Goal: Task Accomplishment & Management: Use online tool/utility

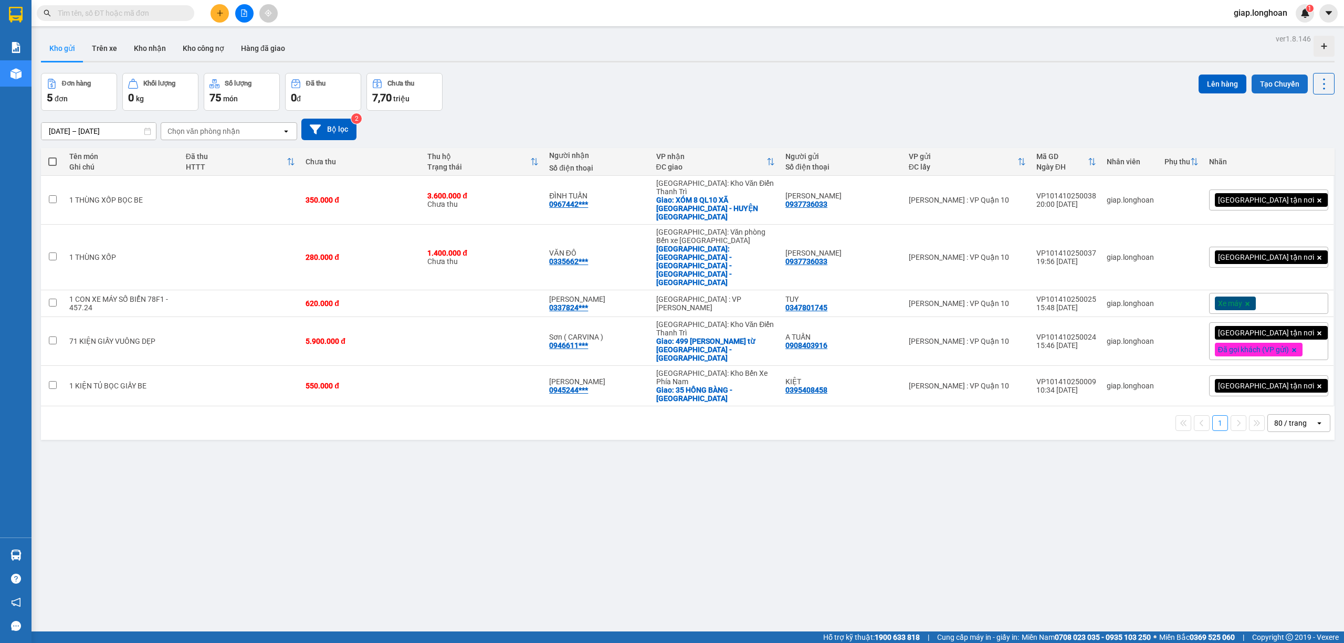
drag, startPoint x: 1266, startPoint y: 84, endPoint x: 1261, endPoint y: 85, distance: 5.3
click at [1263, 84] on button "Tạo Chuyến" at bounding box center [1279, 84] width 56 height 19
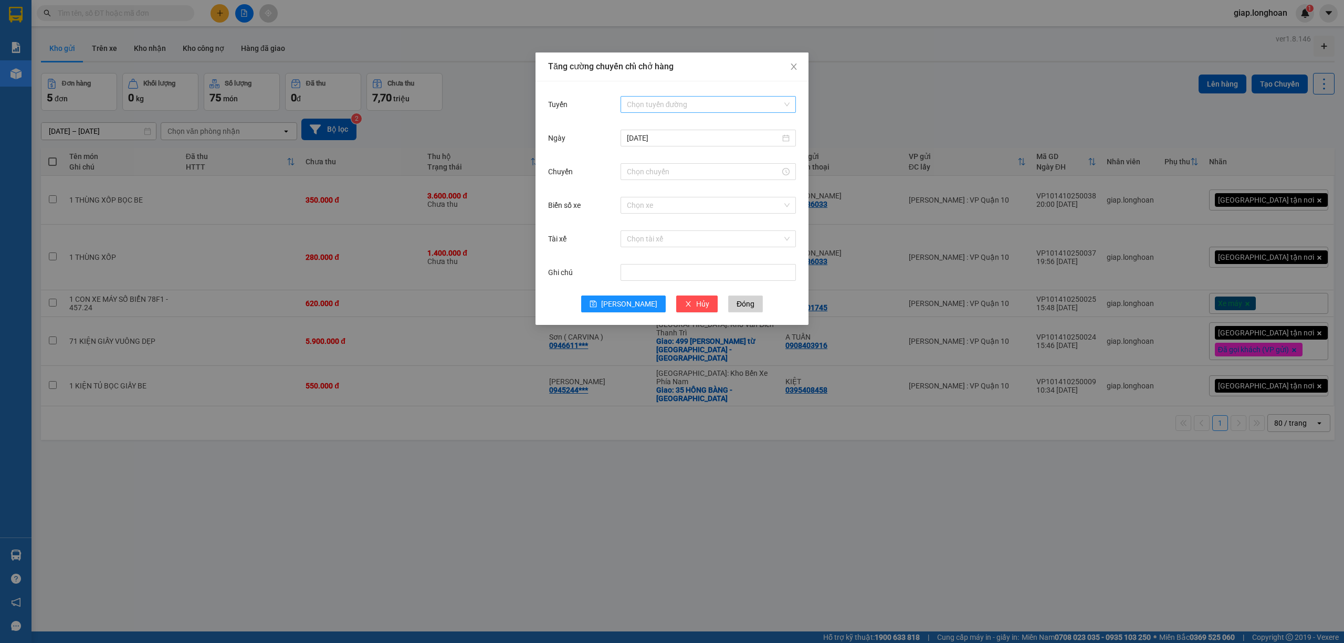
click at [653, 106] on input "Tuyến" at bounding box center [704, 105] width 155 height 16
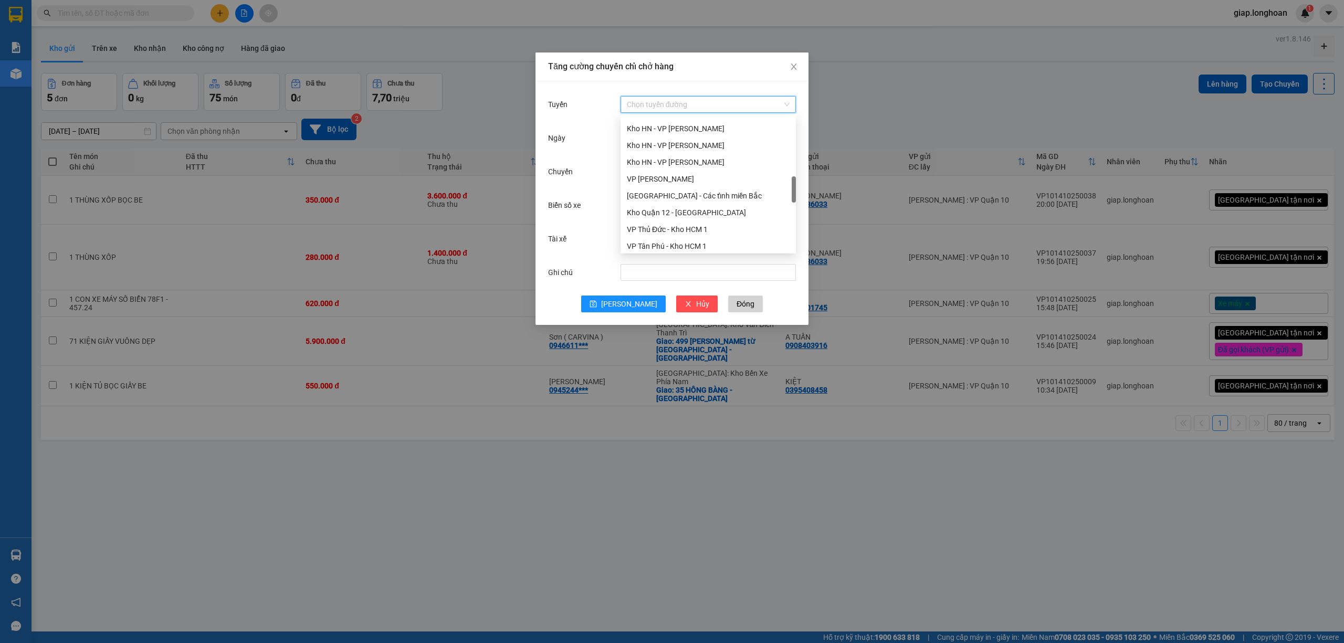
scroll to position [420, 0]
click at [685, 197] on div "VP Quận 10 - Kho HCM 1" at bounding box center [708, 193] width 163 height 12
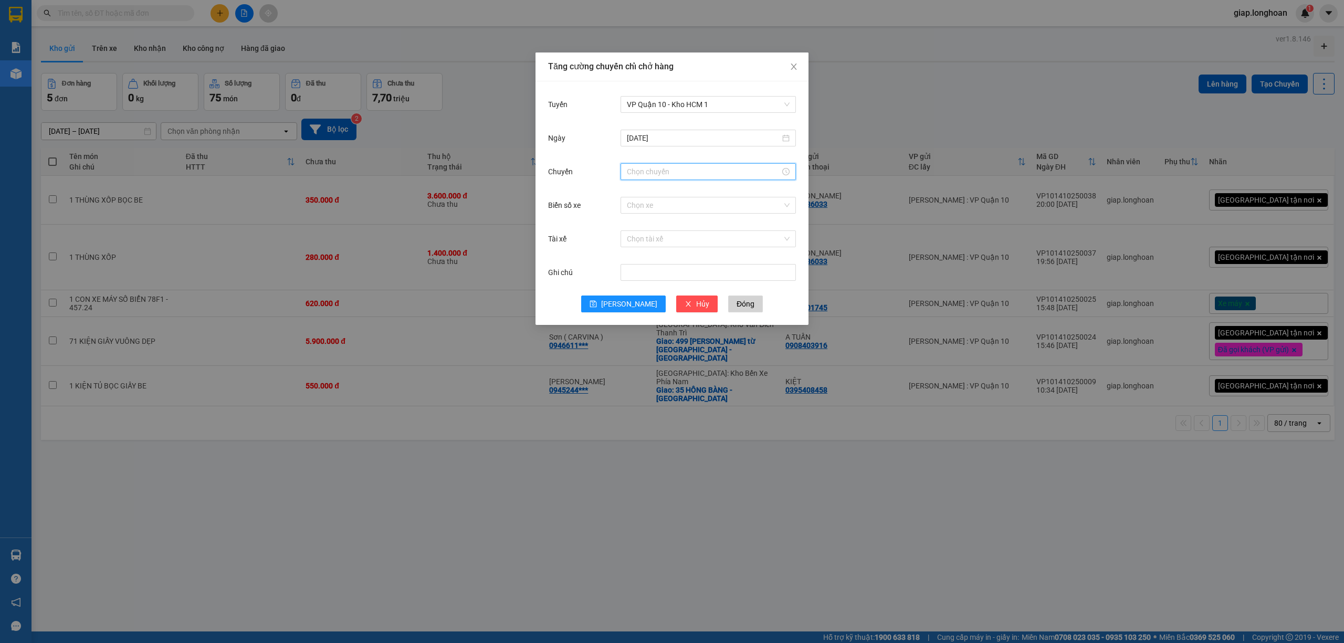
click at [641, 169] on input "Chuyến" at bounding box center [703, 172] width 153 height 12
click at [629, 248] on div "21" at bounding box center [634, 254] width 29 height 15
type input "21:00"
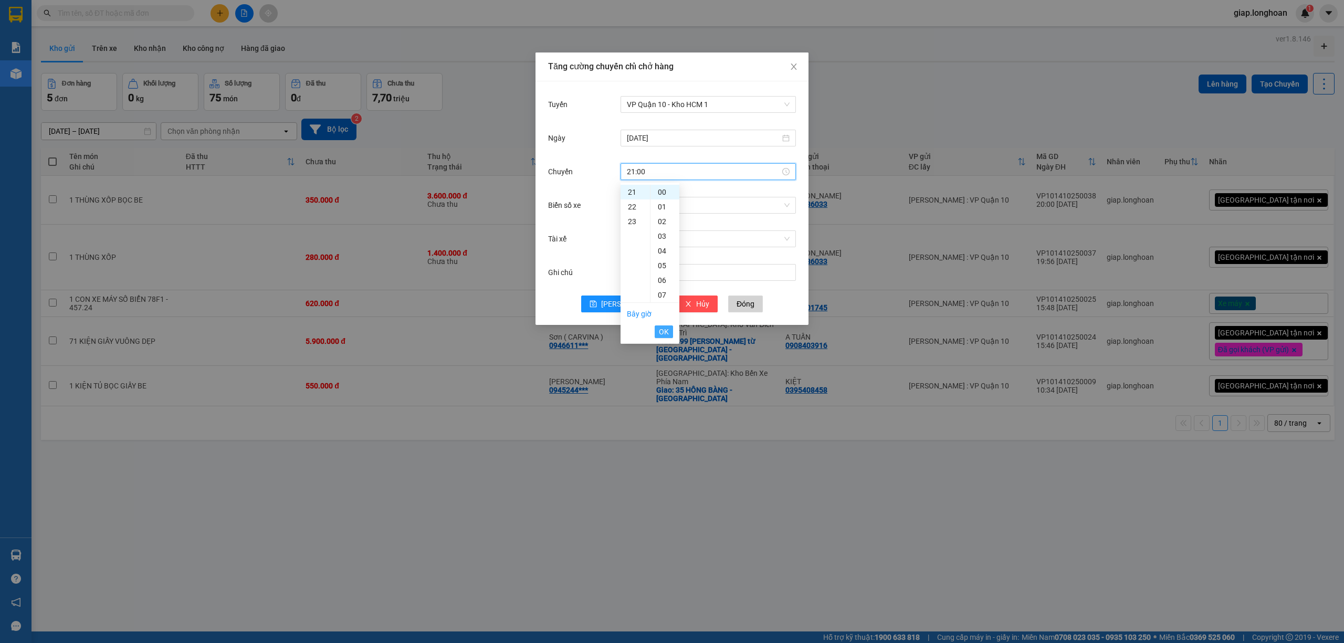
click at [663, 331] on span "OK" at bounding box center [664, 332] width 10 height 12
click at [639, 208] on input "Biển số xe" at bounding box center [704, 205] width 155 height 16
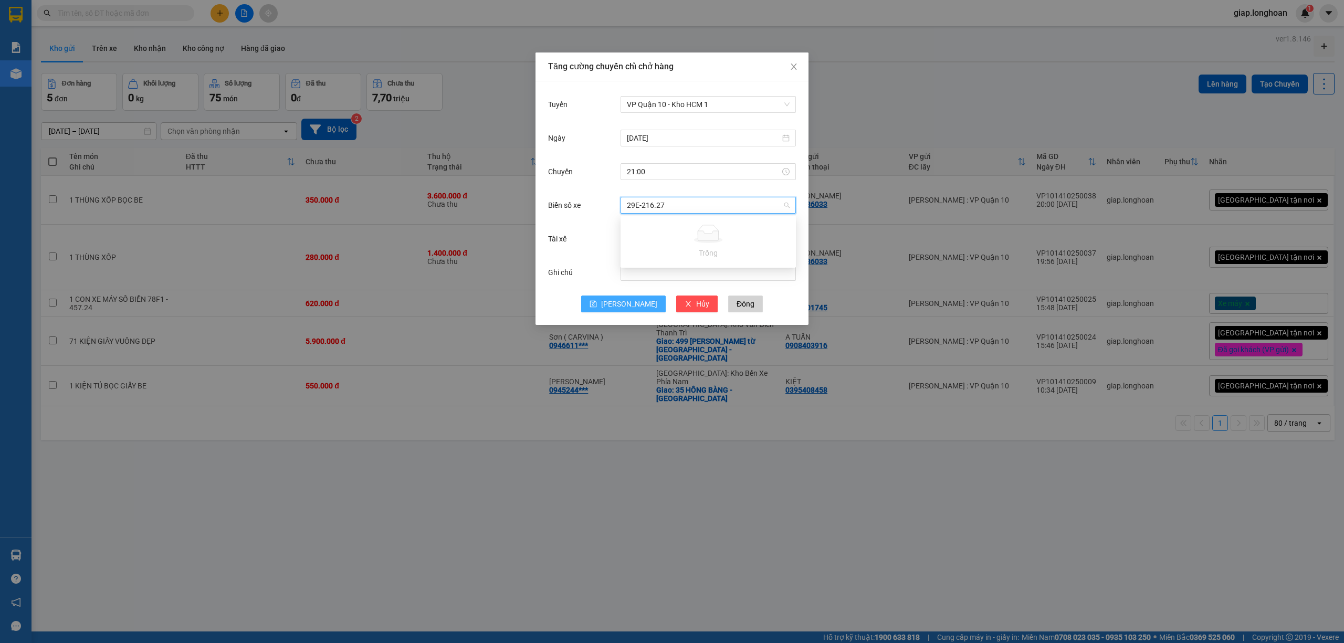
type input "29E-216.27"
click at [626, 303] on span "Lưu" at bounding box center [629, 304] width 56 height 12
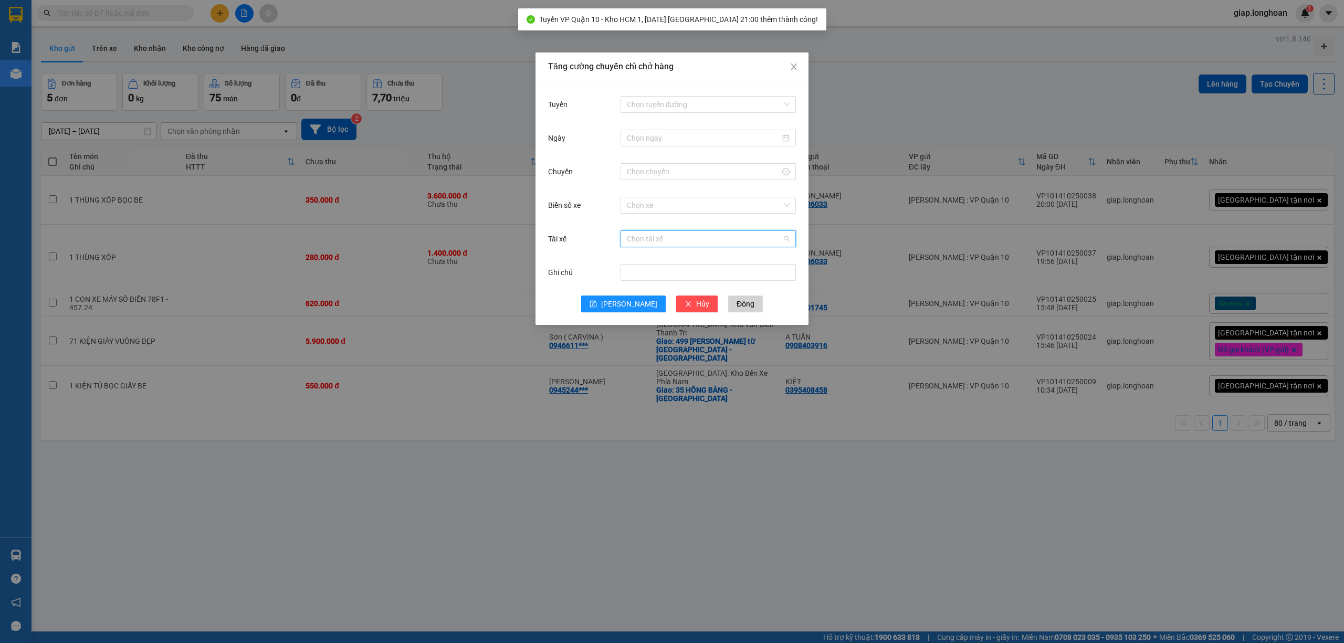
click at [637, 241] on input "Tài xế" at bounding box center [704, 239] width 155 height 16
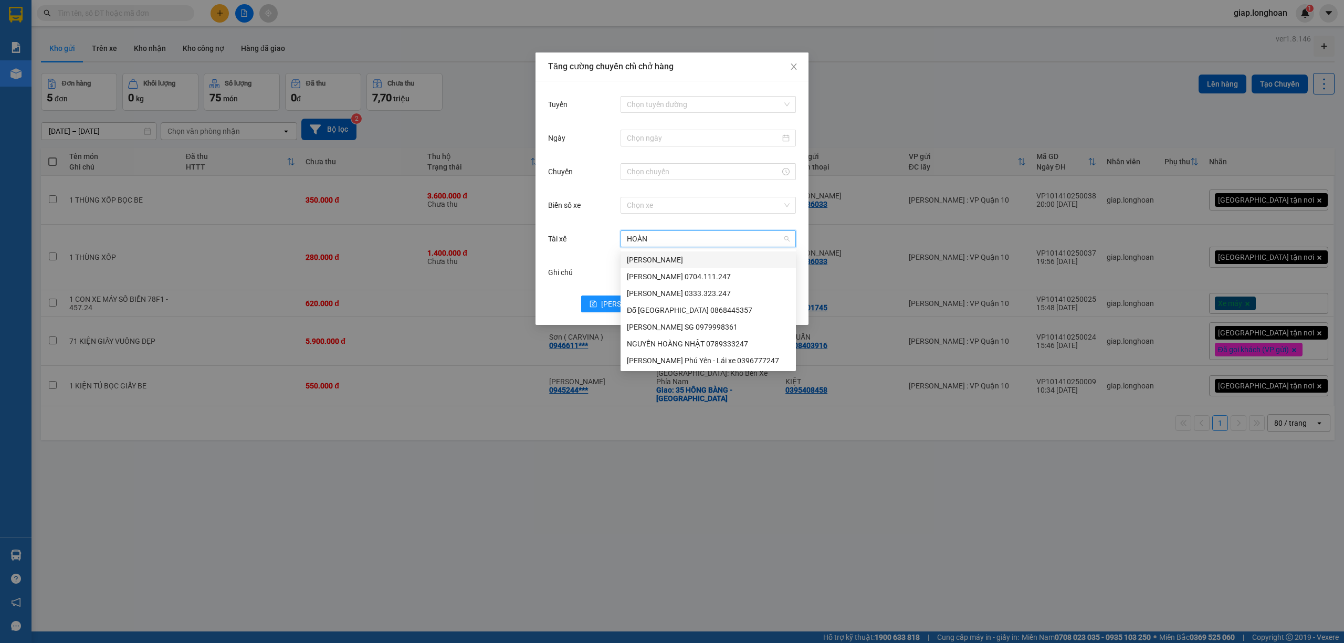
type input "HOÀNG"
click at [673, 307] on div "Đỗ Minh Hoàng Sài Gòn 0868445357" at bounding box center [708, 310] width 163 height 12
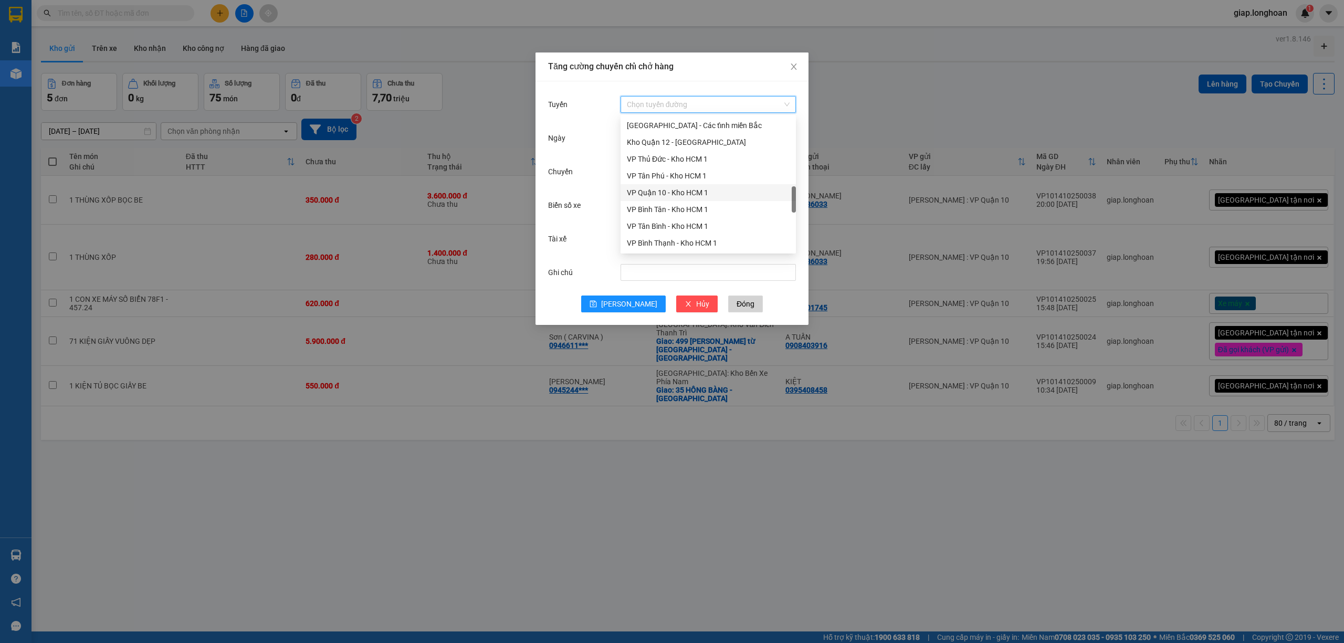
click at [656, 100] on input "Tuyến" at bounding box center [704, 105] width 155 height 16
click at [690, 186] on div "VP Quận 10 - Kho HCM 1" at bounding box center [707, 192] width 175 height 17
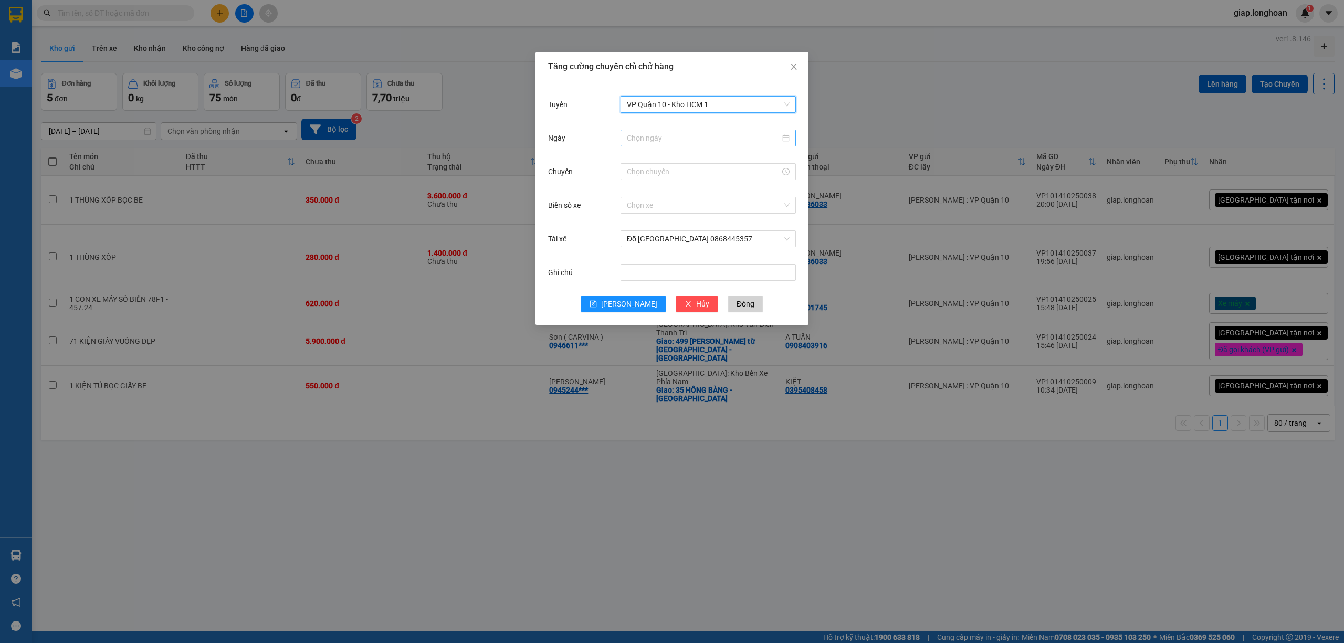
click at [655, 140] on input "Ngày" at bounding box center [703, 138] width 153 height 12
type input "14/10/2025"
click at [671, 225] on div "14" at bounding box center [674, 231] width 13 height 13
click at [643, 171] on input "Chuyến" at bounding box center [703, 172] width 153 height 12
click at [632, 188] on div "21" at bounding box center [634, 192] width 29 height 15
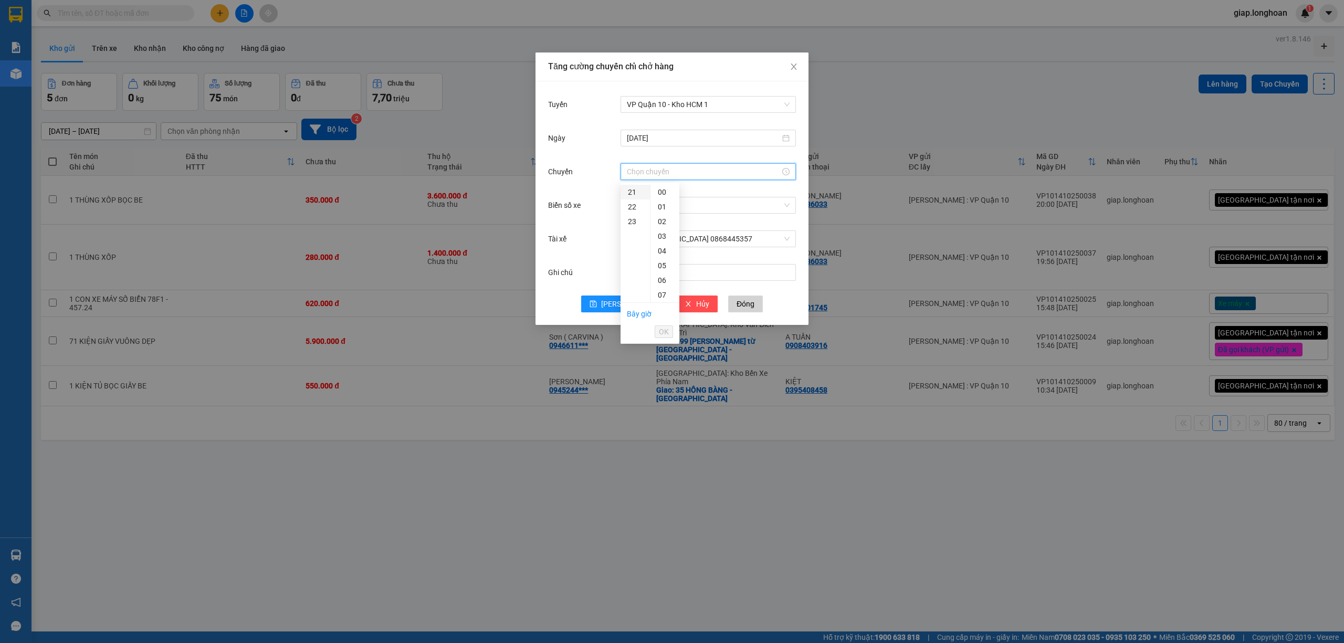
type input "21:00"
click at [662, 328] on span "OK" at bounding box center [664, 332] width 10 height 12
click at [658, 207] on input "Biển số xe" at bounding box center [704, 205] width 155 height 16
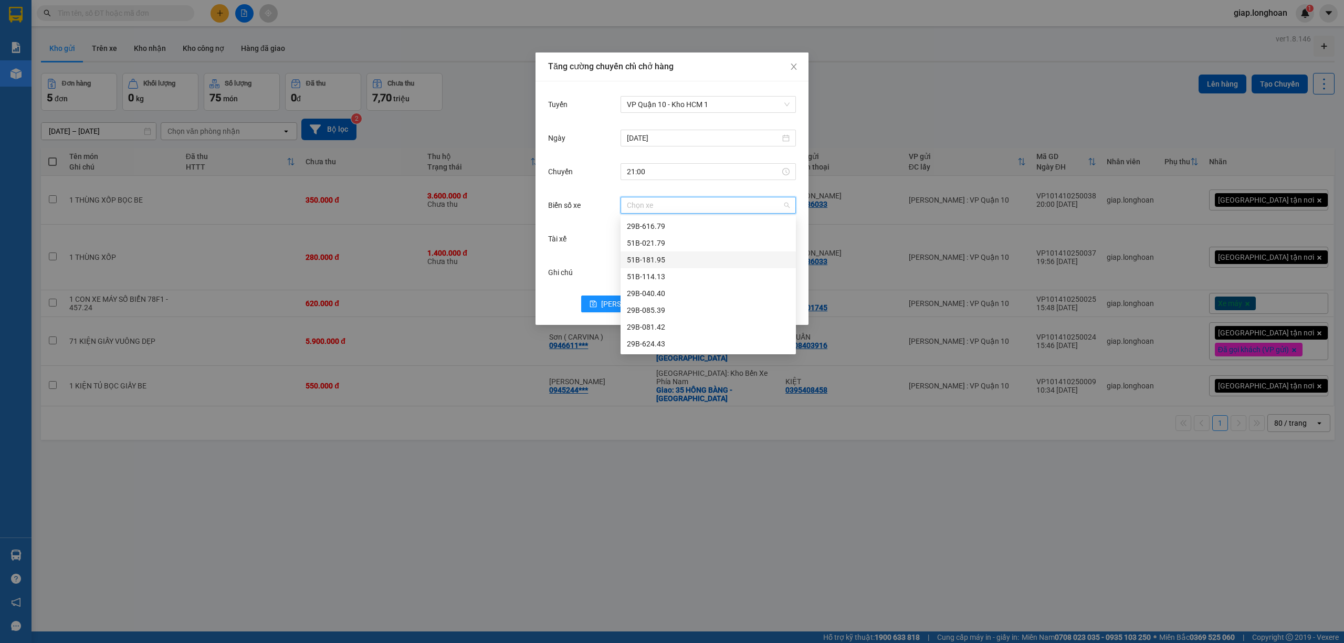
scroll to position [70, 0]
click at [670, 173] on input "21:00" at bounding box center [703, 172] width 153 height 12
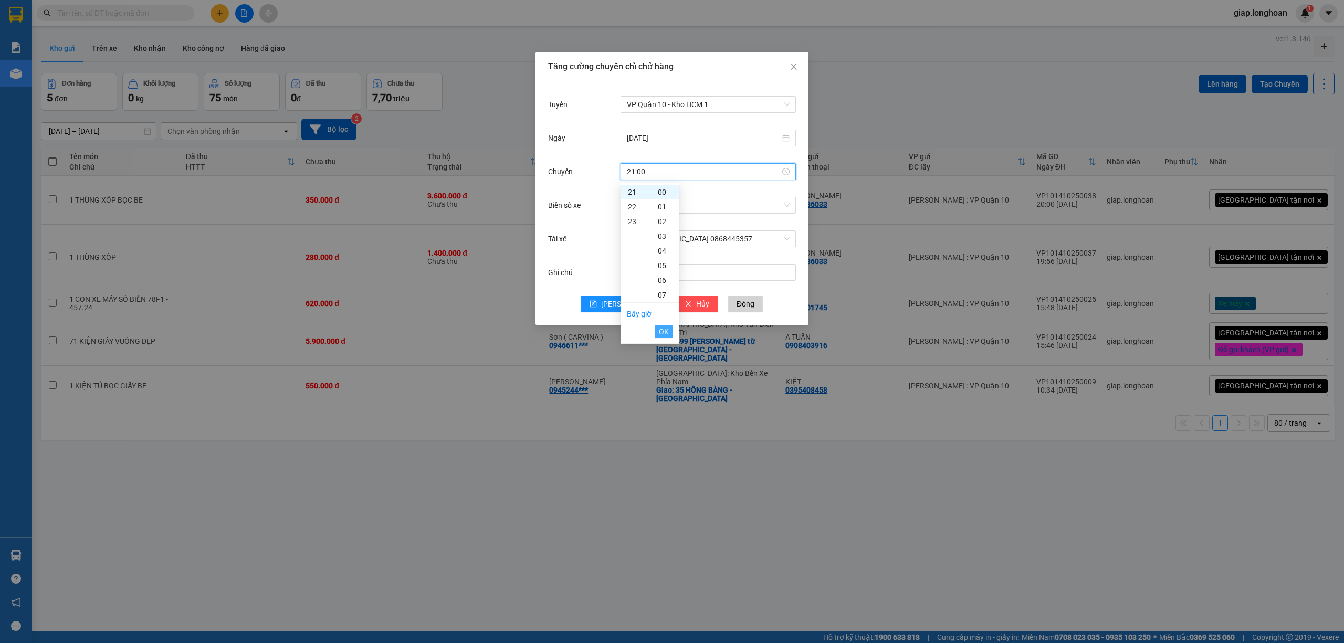
click at [666, 326] on span "OK" at bounding box center [664, 332] width 10 height 12
click at [646, 210] on input "Biển số xe" at bounding box center [704, 205] width 155 height 16
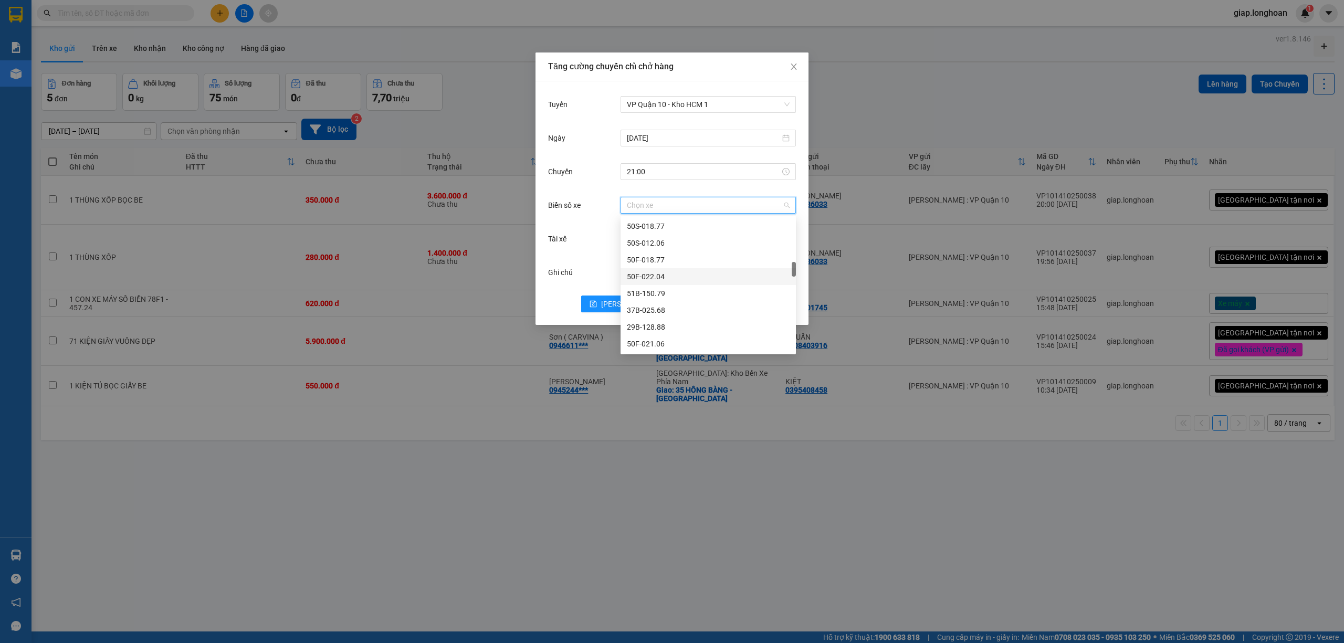
scroll to position [490, 0]
click at [654, 171] on input "21:00" at bounding box center [703, 172] width 153 height 12
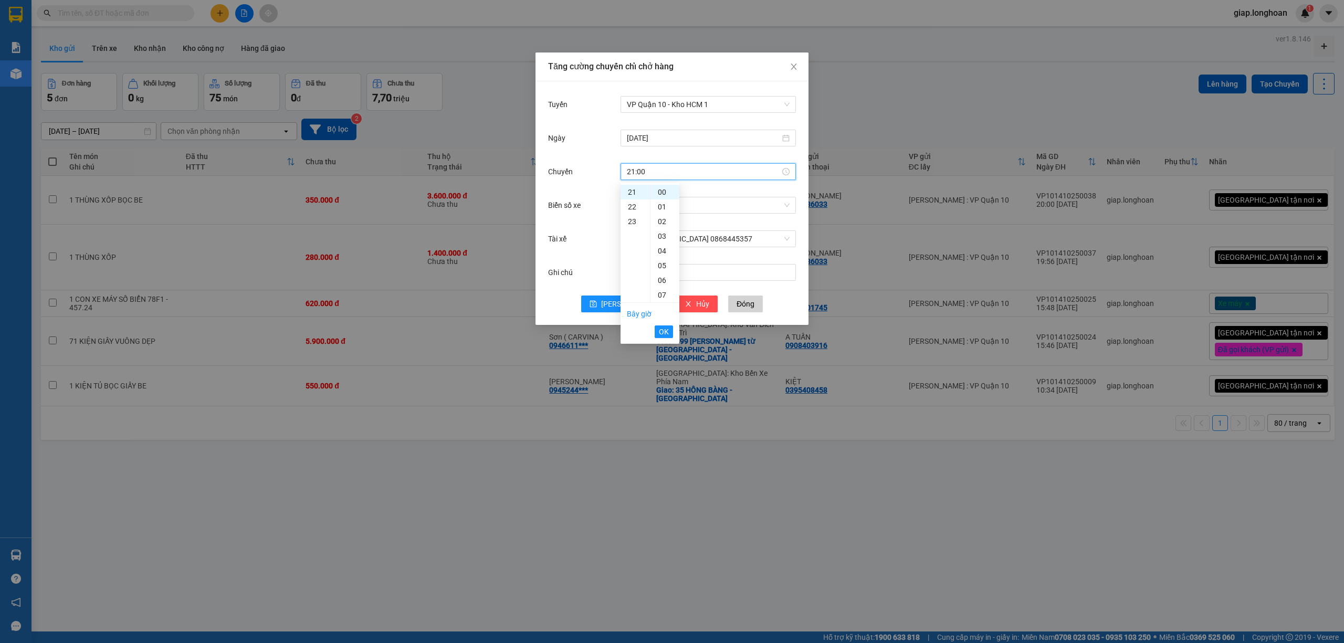
click at [664, 332] on span "OK" at bounding box center [664, 332] width 10 height 12
click at [626, 304] on span "Lưu" at bounding box center [629, 304] width 56 height 12
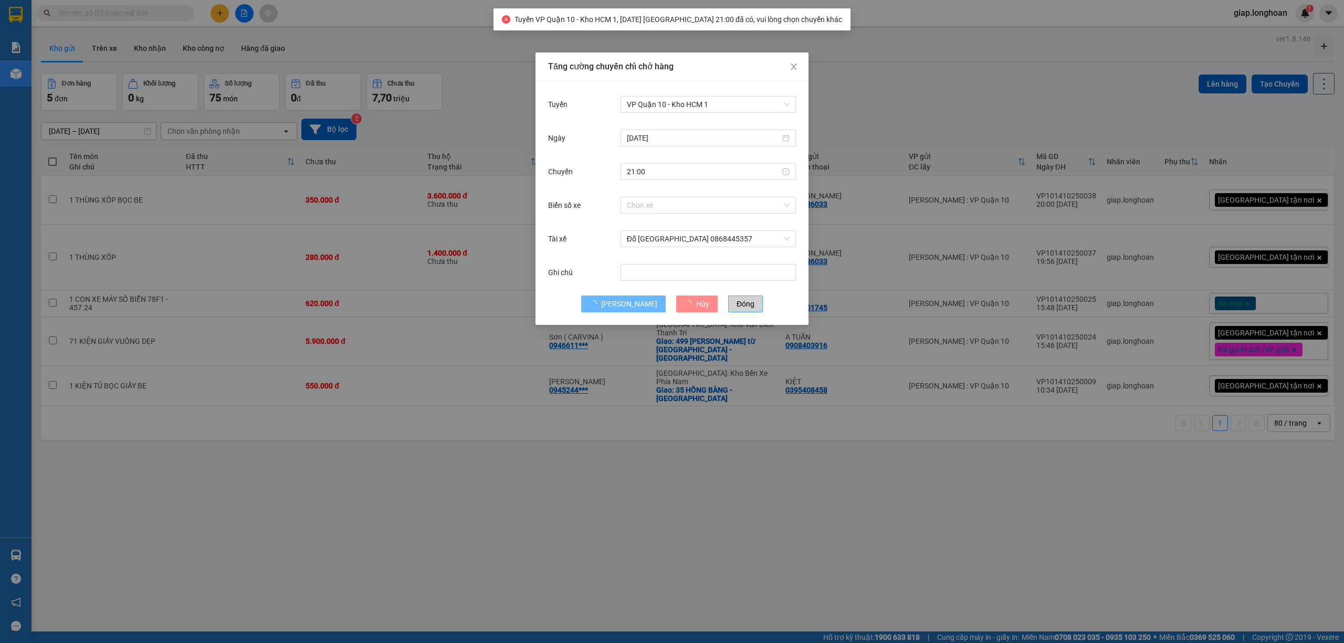
click at [736, 307] on span "Đóng" at bounding box center [745, 304] width 18 height 12
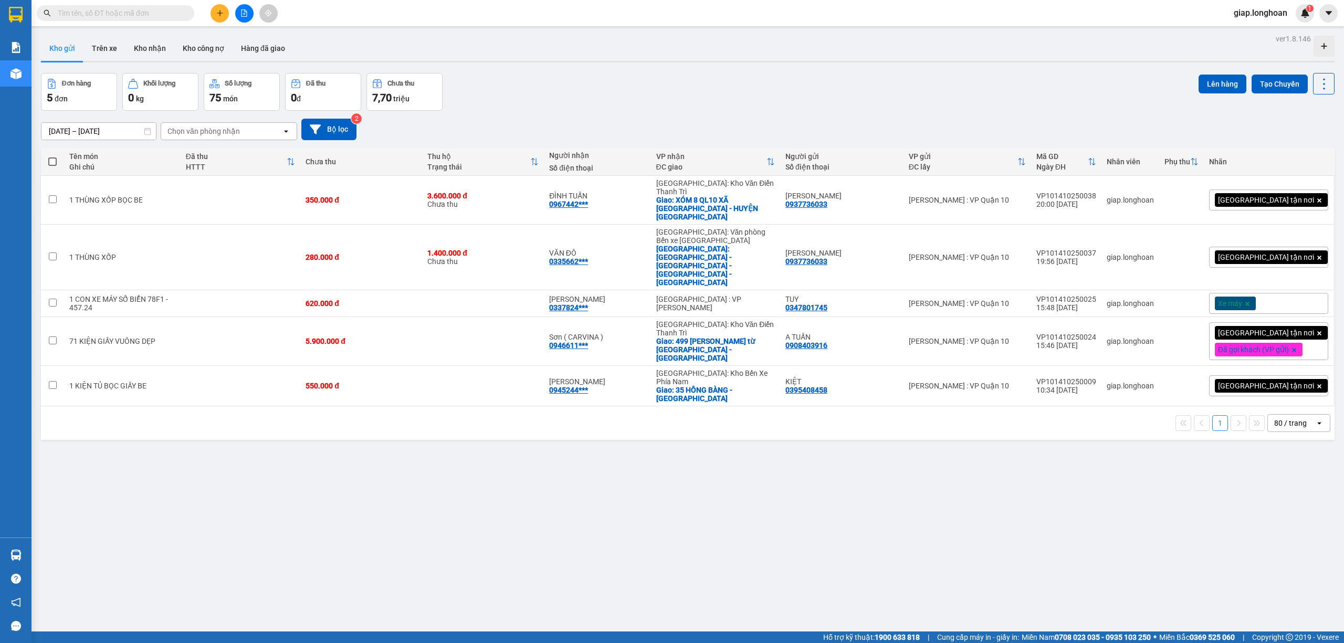
click at [49, 160] on span at bounding box center [52, 161] width 8 height 8
click at [52, 156] on input "checkbox" at bounding box center [52, 156] width 0 height 0
checkbox input "true"
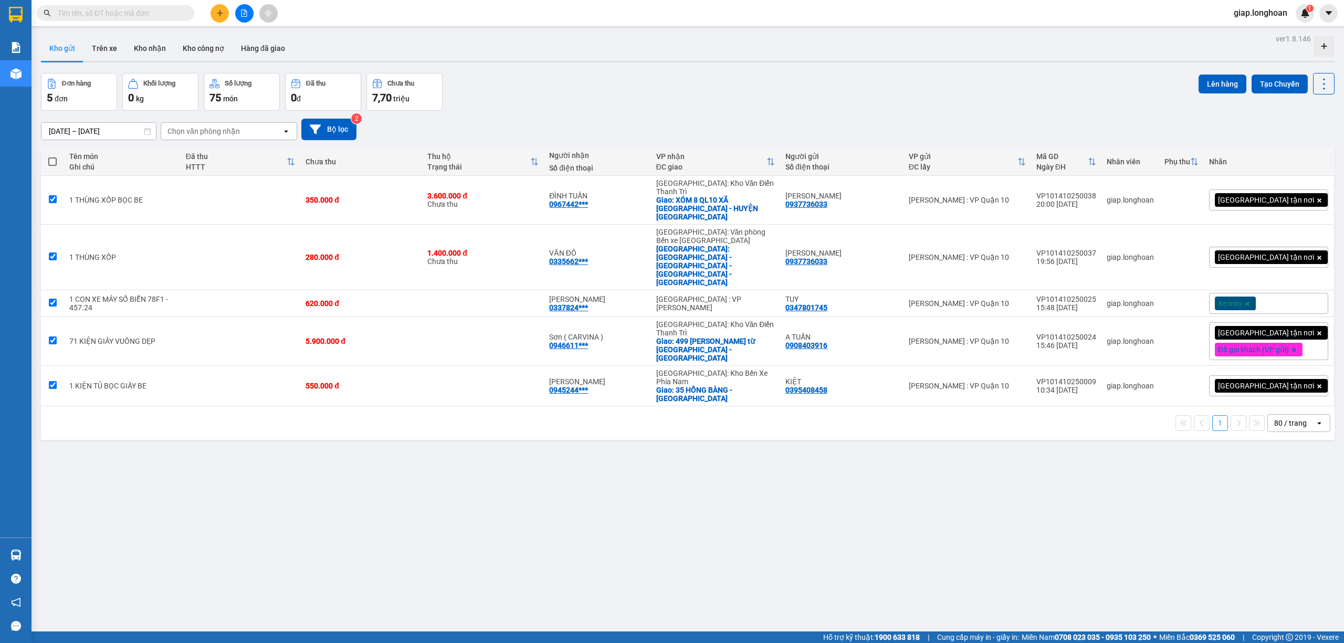
checkbox input "true"
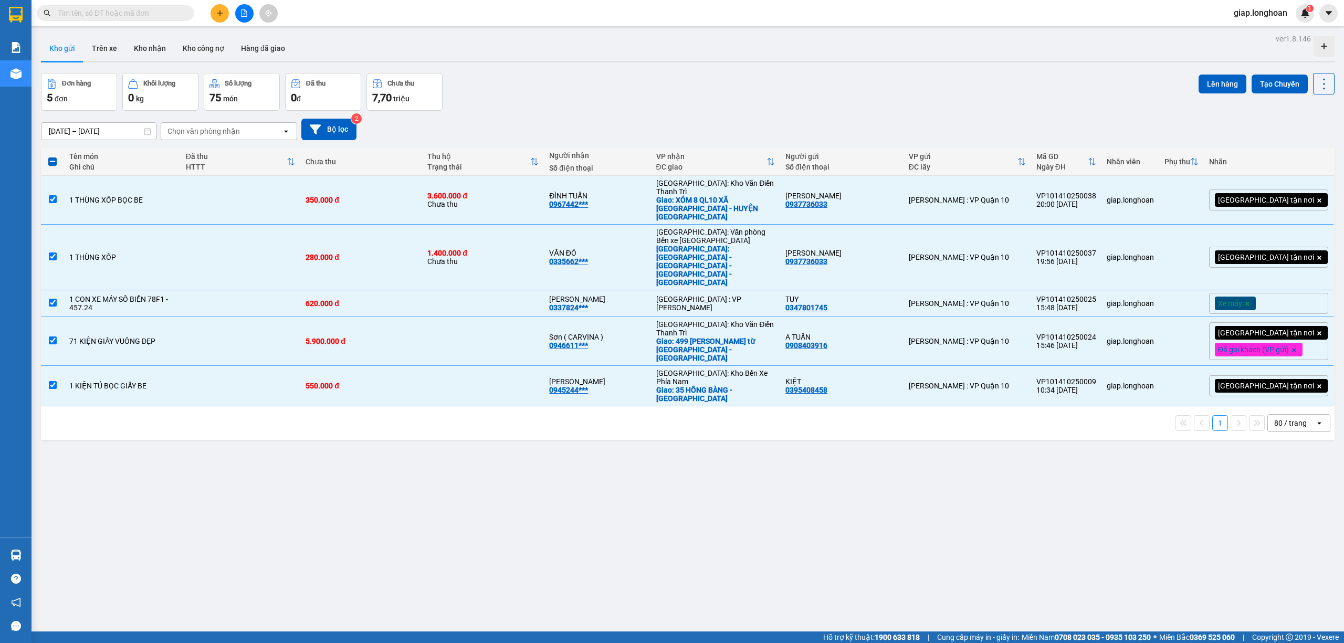
click at [1212, 72] on div "ver 1.8.146 Kho gửi Trên xe Kho nhận Kho công nợ Hàng đã giao Đơn hàng 5 đơn Kh…" at bounding box center [688, 352] width 1302 height 643
click at [1211, 90] on button "Lên hàng" at bounding box center [1222, 84] width 48 height 19
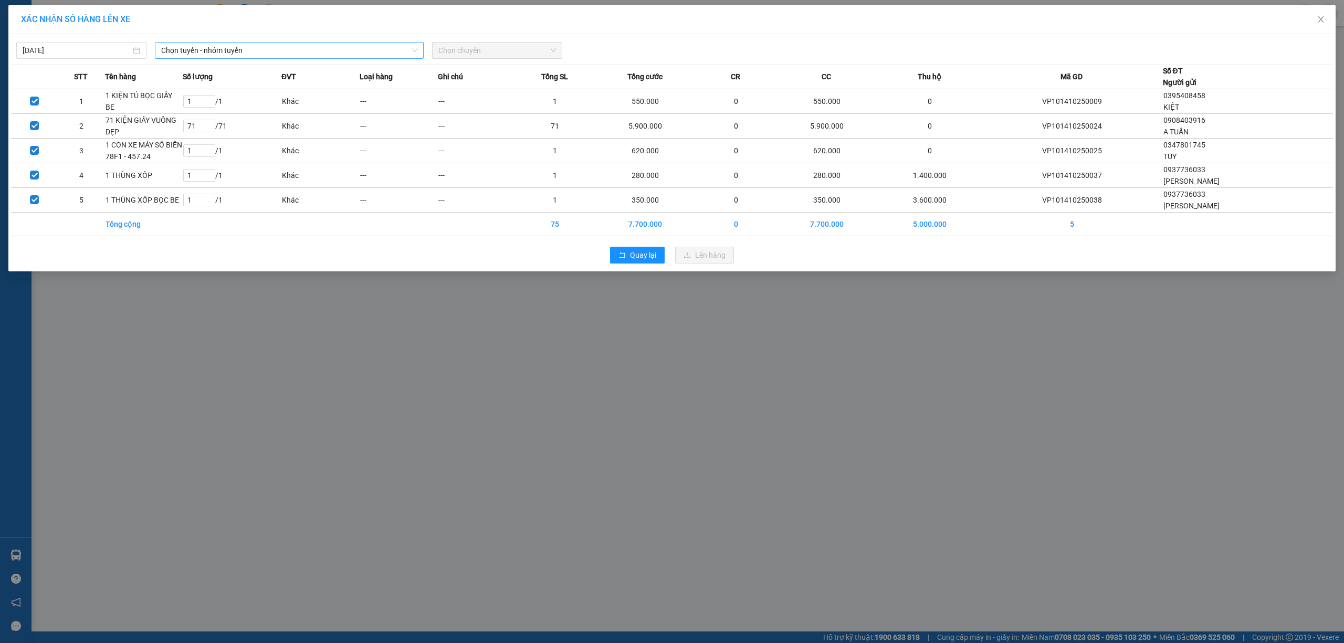
click at [244, 48] on span "Chọn tuyến - nhóm tuyến" at bounding box center [289, 51] width 256 height 16
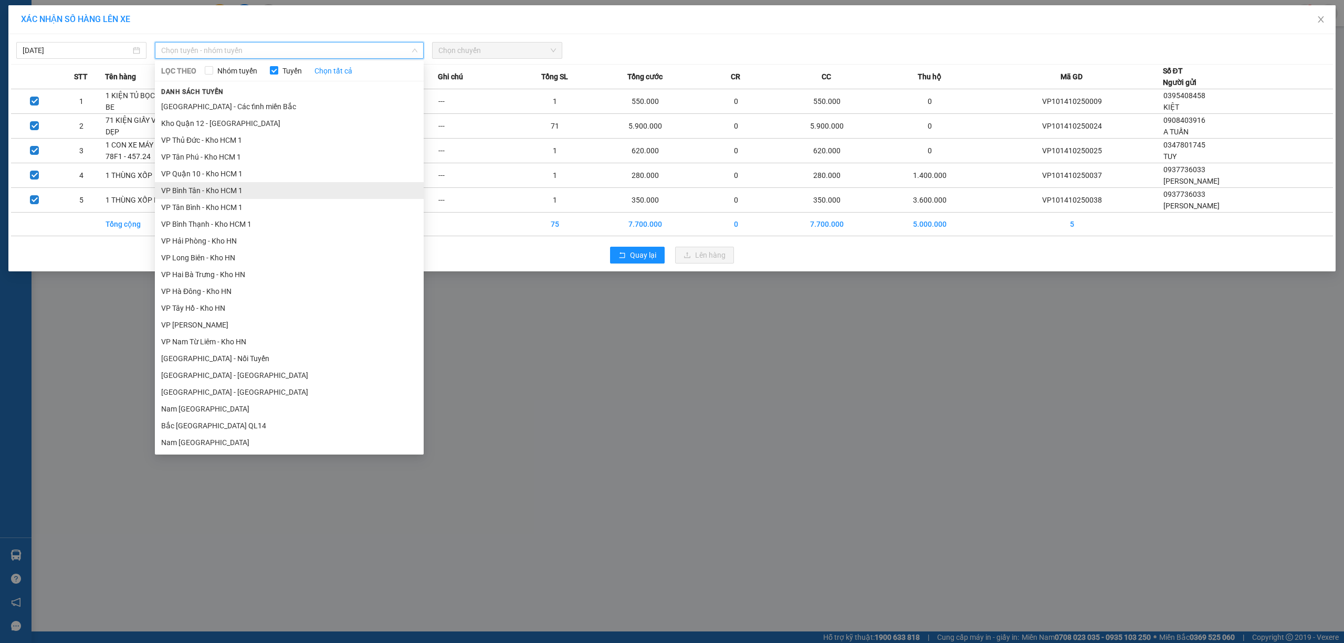
scroll to position [420, 0]
click at [240, 179] on li "VP Quận 10 - Kho HCM 1" at bounding box center [289, 172] width 269 height 17
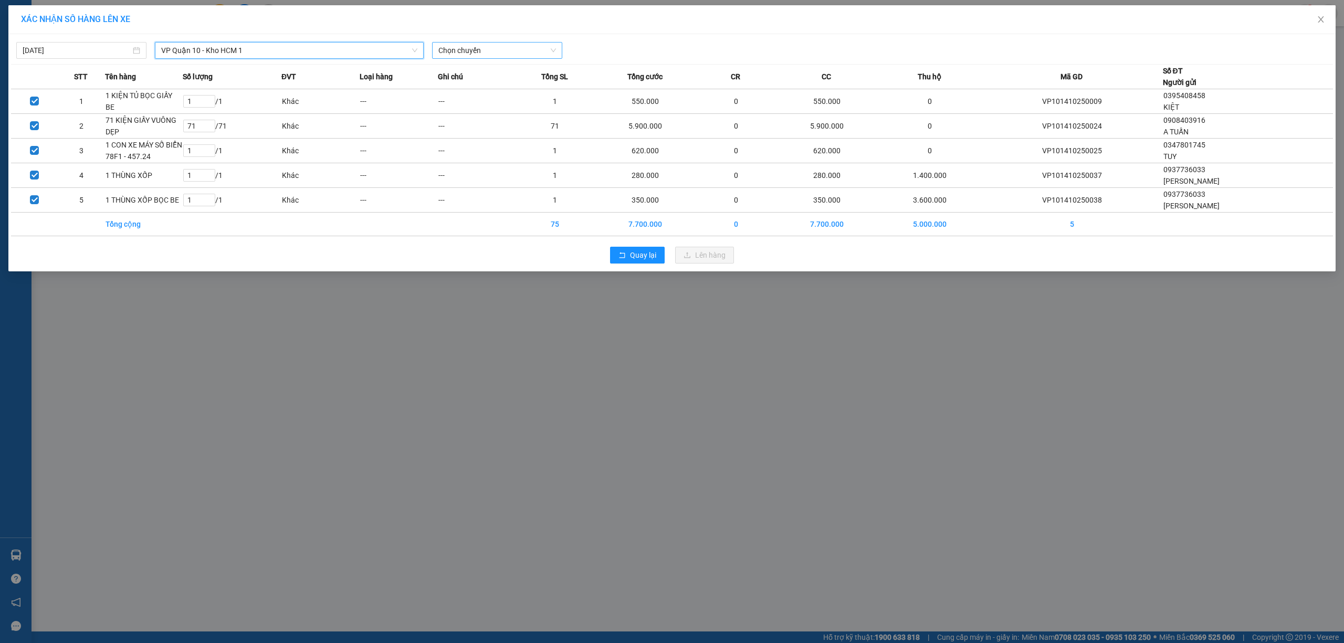
click at [452, 51] on span "Chọn chuyến" at bounding box center [497, 51] width 118 height 16
click at [459, 104] on div "21:00 (TC)" at bounding box center [479, 105] width 82 height 12
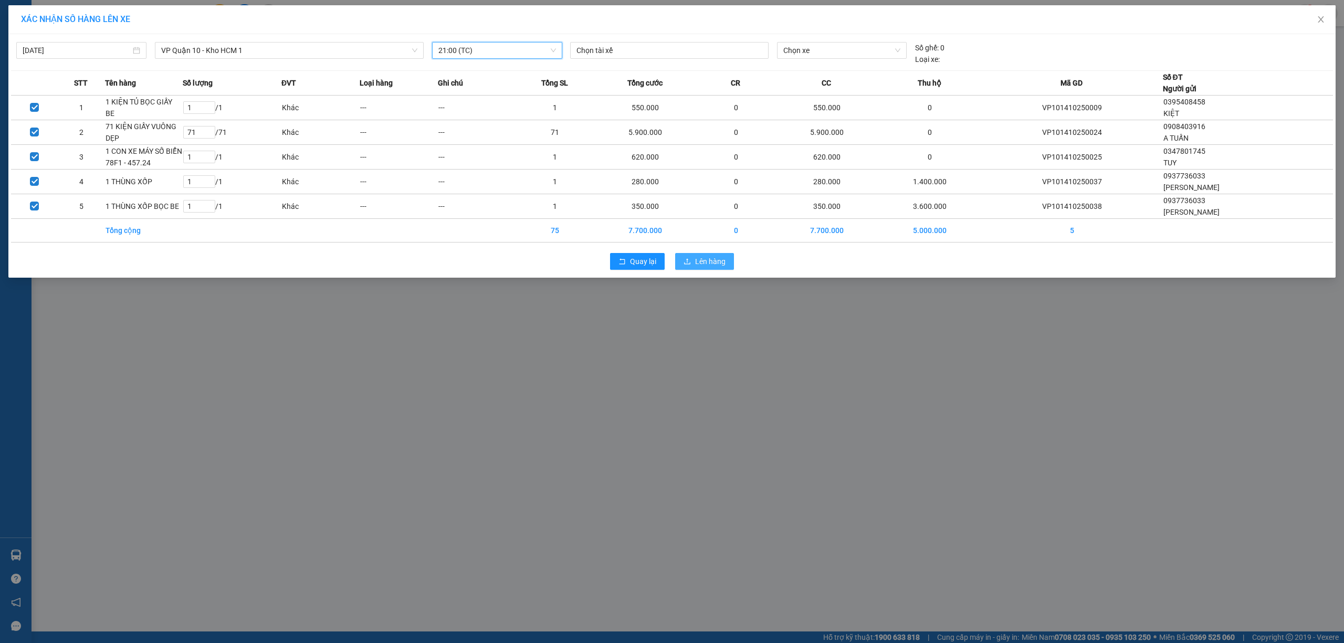
click at [708, 261] on span "Lên hàng" at bounding box center [710, 262] width 30 height 12
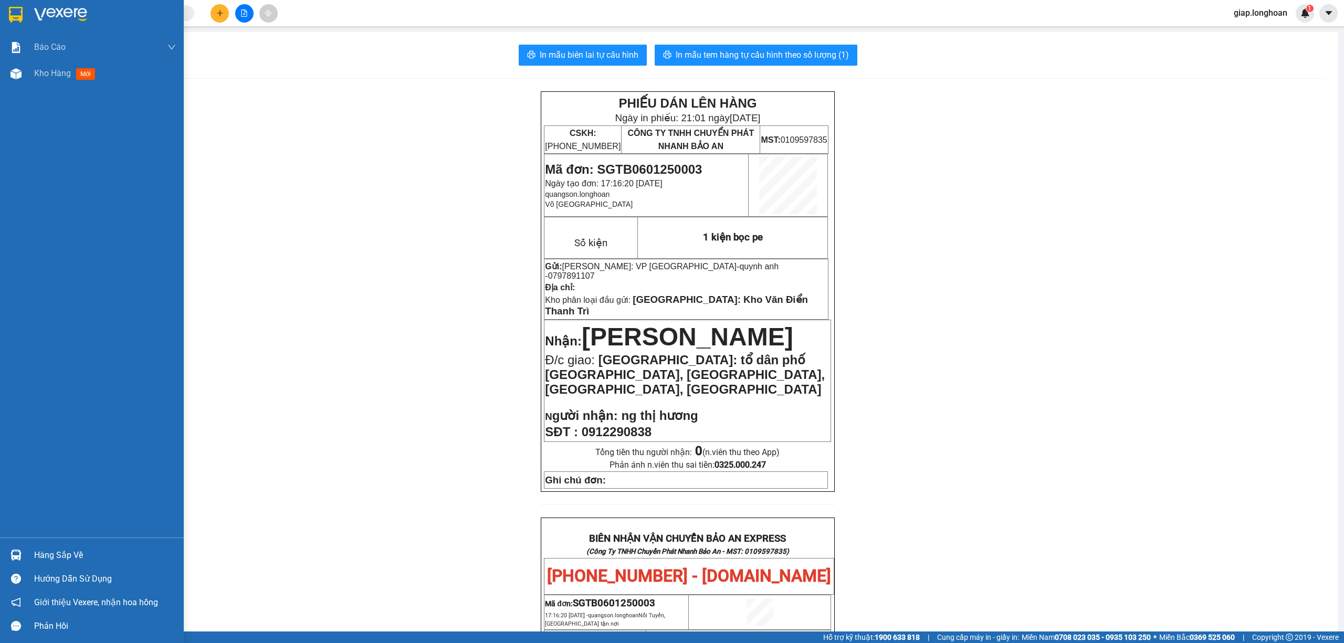
click at [22, 10] on img at bounding box center [16, 15] width 14 height 16
